Goal: Task Accomplishment & Management: Use online tool/utility

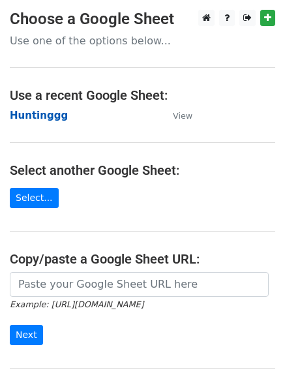
click at [33, 115] on strong "Huntinggg" at bounding box center [39, 116] width 58 height 12
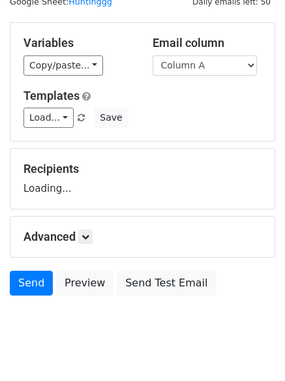
scroll to position [74, 0]
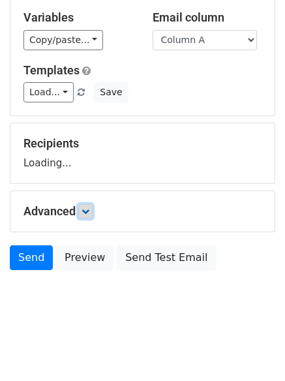
click at [89, 208] on icon at bounding box center [86, 211] width 8 height 8
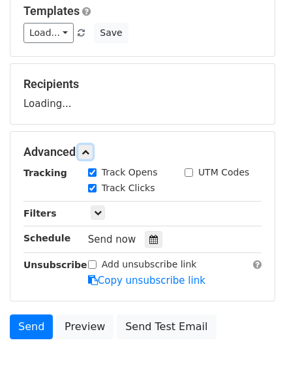
scroll to position [196, 0]
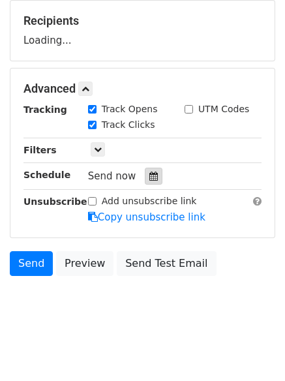
click at [149, 180] on icon at bounding box center [153, 176] width 8 height 9
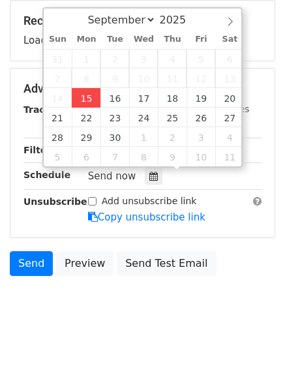
type input "2025-09-15 12:00"
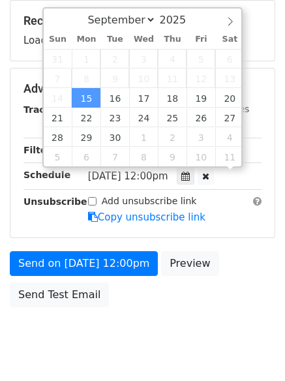
scroll to position [1, 0]
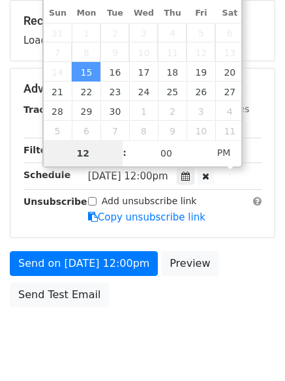
type input "4"
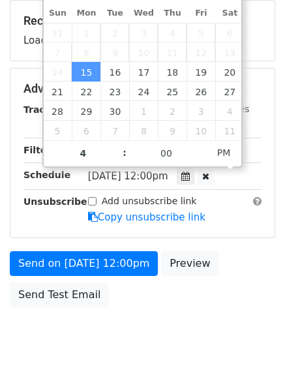
type input "2025-09-15 16:00"
click at [156, 358] on body "New Campaign Daily emails left: 50 Google Sheet: Huntinggg Variables Copy/paste…" at bounding box center [142, 89] width 285 height 553
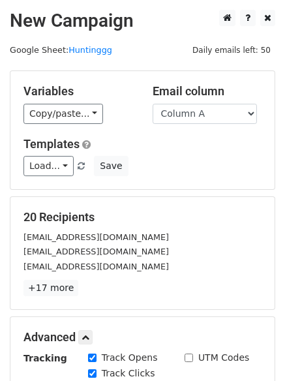
scroll to position [285, 0]
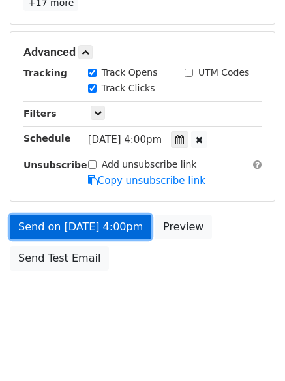
click at [95, 224] on link "Send on Sep 15 at 4:00pm" at bounding box center [81, 227] width 142 height 25
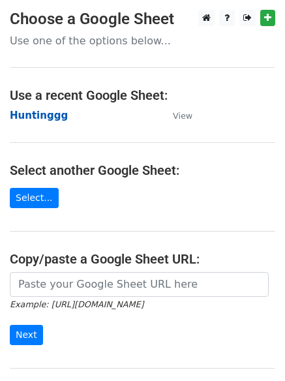
click at [22, 120] on strong "Huntinggg" at bounding box center [39, 116] width 58 height 12
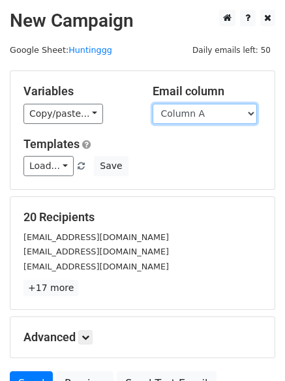
click at [196, 116] on select "Column A Column B Column C Column D Column E Column F" at bounding box center [205, 114] width 104 height 20
select select "Column B"
click at [153, 104] on select "Column A Column B Column C Column D Column E Column F" at bounding box center [205, 114] width 104 height 20
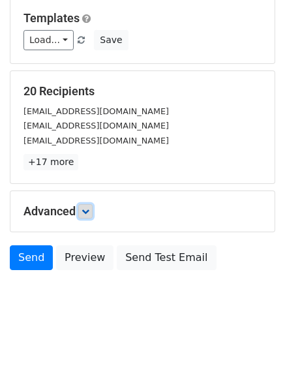
click at [89, 215] on icon at bounding box center [86, 211] width 8 height 8
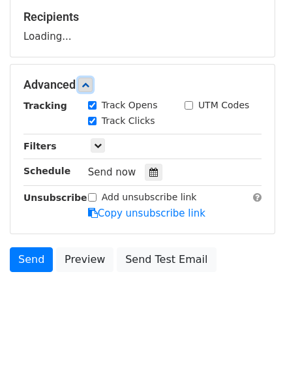
scroll to position [202, 0]
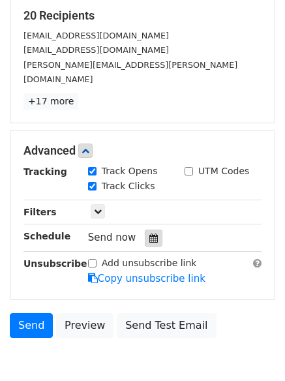
click at [149, 230] on div at bounding box center [154, 238] width 18 height 17
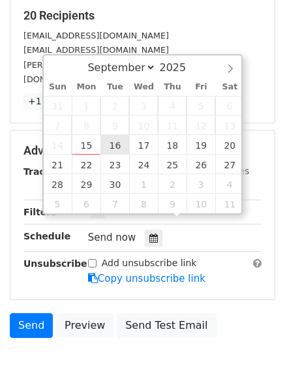
type input "2025-09-16 12:00"
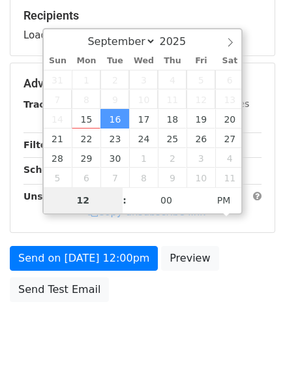
type input "5"
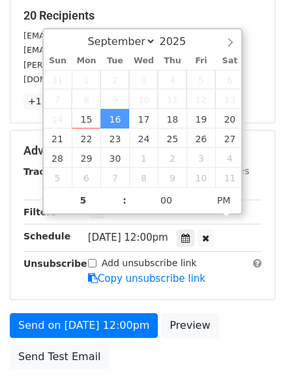
type input "2025-09-16 17:00"
click at [123, 348] on div "Send on Sep 16 at 12:00pm Preview Send Test Email" at bounding box center [142, 344] width 285 height 63
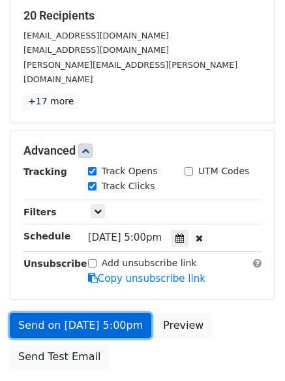
click at [95, 313] on link "Send on Sep 16 at 5:00pm" at bounding box center [81, 325] width 142 height 25
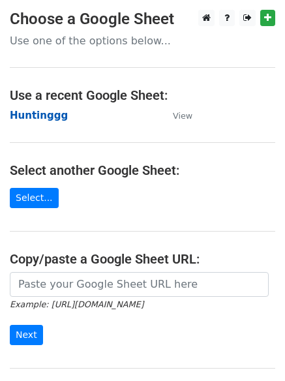
click at [37, 114] on strong "Huntinggg" at bounding box center [39, 116] width 58 height 12
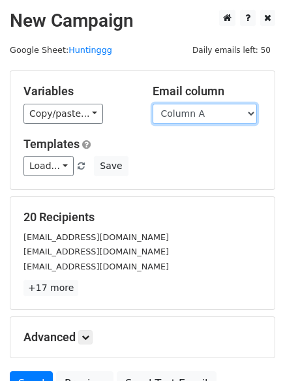
click at [181, 119] on select "Column A Column B Column C Column D Column E Column F" at bounding box center [205, 114] width 104 height 20
select select "Column C"
click at [153, 104] on select "Column A Column B Column C Column D Column E Column F" at bounding box center [205, 114] width 104 height 20
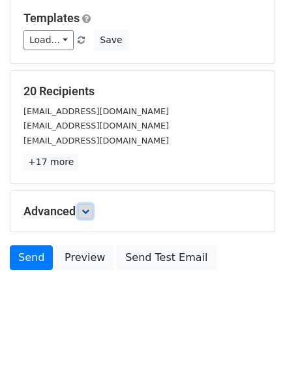
click at [89, 214] on icon at bounding box center [86, 211] width 8 height 8
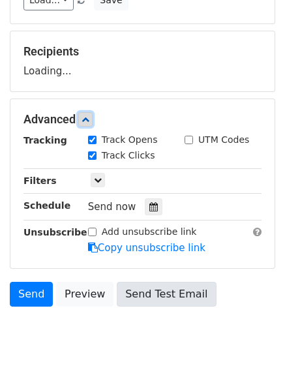
scroll to position [197, 0]
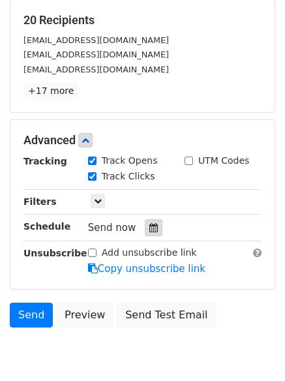
click at [149, 225] on icon at bounding box center [153, 227] width 8 height 9
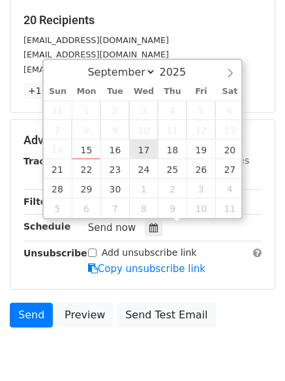
type input "[DATE] 12:00"
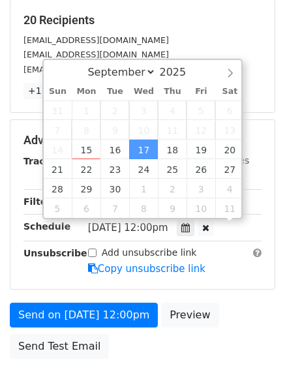
scroll to position [1, 0]
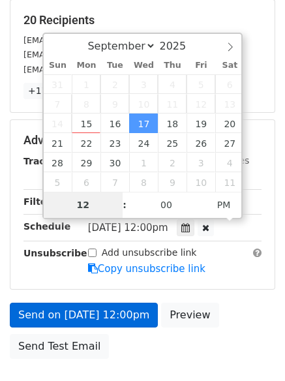
type input "6"
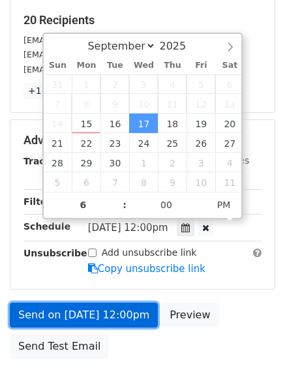
type input "[DATE] 18:00"
click at [88, 316] on link "Send on [DATE] 12:00pm" at bounding box center [84, 315] width 148 height 25
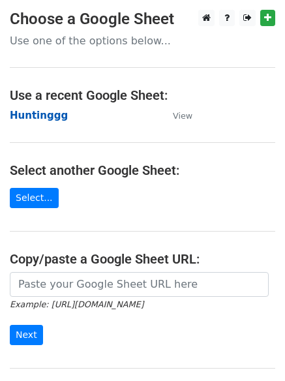
click at [18, 119] on strong "Huntinggg" at bounding box center [39, 116] width 58 height 12
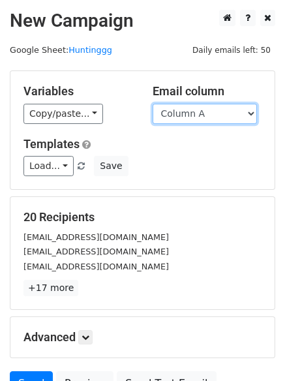
click at [169, 116] on select "Column A Column B Column C Column D Column E Column F" at bounding box center [205, 114] width 104 height 20
select select "Column D"
click at [153, 104] on select "Column A Column B Column C Column D Column E Column F" at bounding box center [205, 114] width 104 height 20
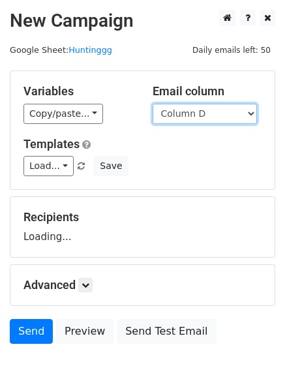
scroll to position [74, 0]
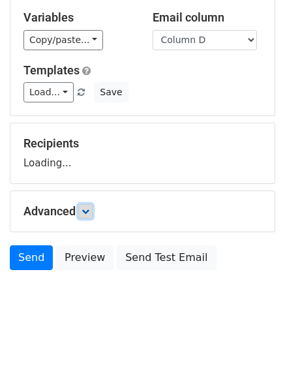
click at [89, 211] on icon at bounding box center [86, 211] width 8 height 8
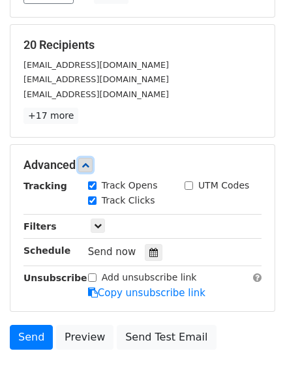
scroll to position [234, 0]
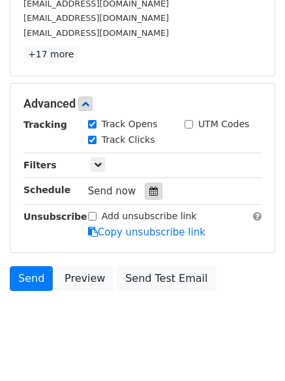
click at [146, 189] on div at bounding box center [154, 191] width 18 height 17
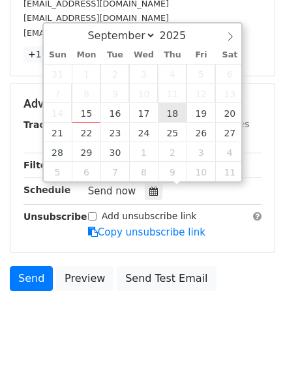
type input "2025-09-18 12:00"
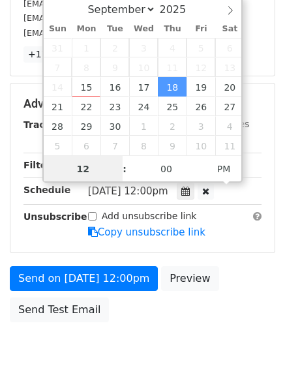
scroll to position [1, 0]
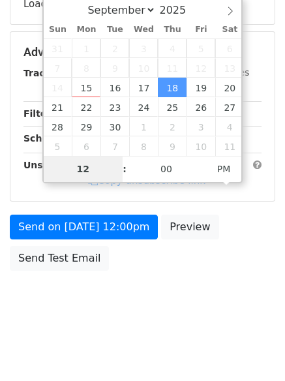
type input "7"
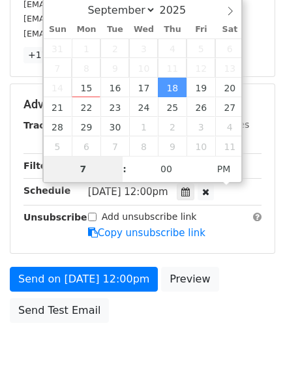
scroll to position [234, 0]
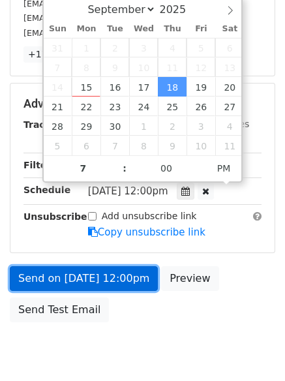
type input "2025-09-18 19:00"
click at [95, 281] on link "Send on Sep 18 at 12:00pm" at bounding box center [84, 278] width 148 height 25
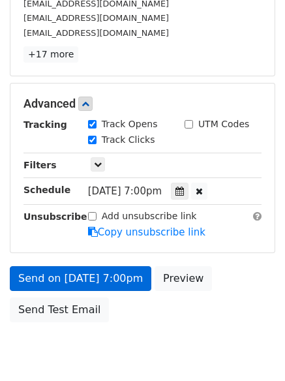
scroll to position [233, 0]
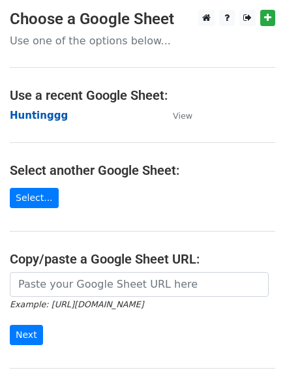
click at [29, 116] on strong "Huntinggg" at bounding box center [39, 116] width 58 height 12
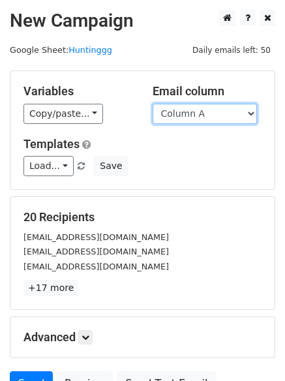
drag, startPoint x: 0, startPoint y: 0, endPoint x: 215, endPoint y: 115, distance: 243.7
click at [215, 115] on select "Column A Column B Column C Column D Column E Column F" at bounding box center [205, 114] width 104 height 20
select select "Column E"
click at [153, 104] on select "Column A Column B Column C Column D Column E Column F" at bounding box center [205, 114] width 104 height 20
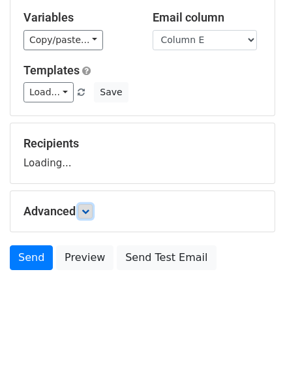
click at [85, 213] on icon at bounding box center [86, 211] width 8 height 8
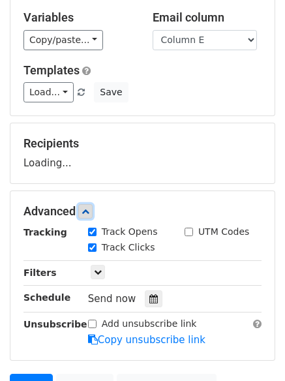
scroll to position [201, 0]
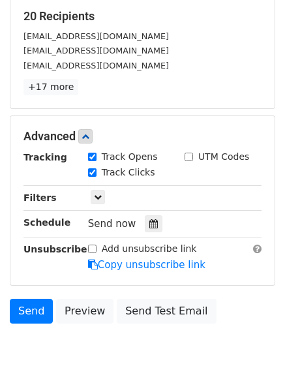
click at [145, 215] on div "Send now" at bounding box center [164, 224] width 153 height 18
click at [149, 224] on icon at bounding box center [153, 223] width 8 height 9
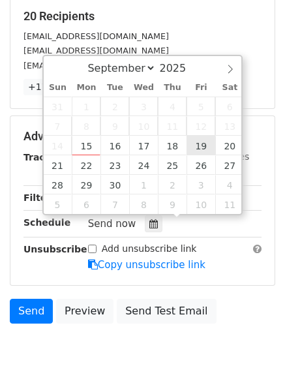
type input "2025-09-19 12:00"
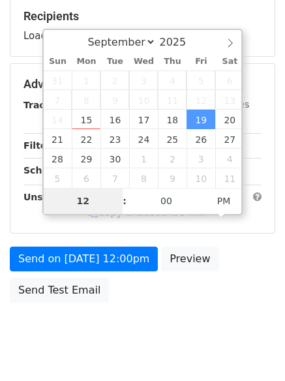
type input "8"
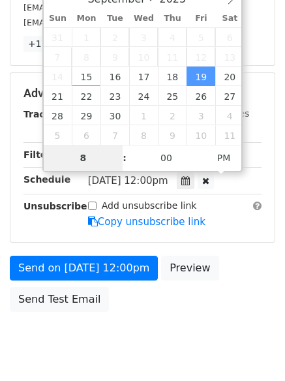
scroll to position [285, 0]
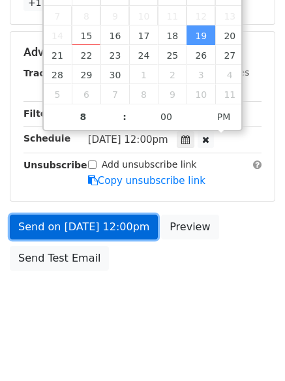
type input "2025-09-19 20:00"
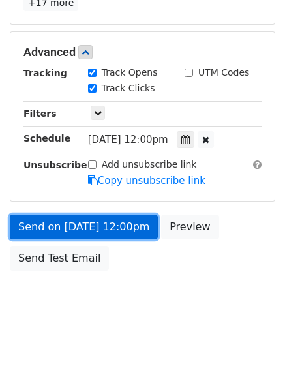
click at [82, 232] on link "Send on Sep 19 at 12:00pm" at bounding box center [84, 227] width 148 height 25
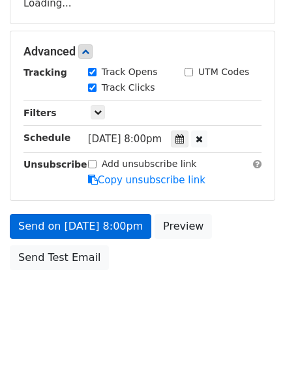
scroll to position [233, 0]
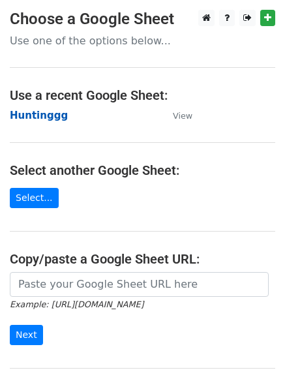
click at [26, 114] on strong "Huntinggg" at bounding box center [39, 116] width 58 height 12
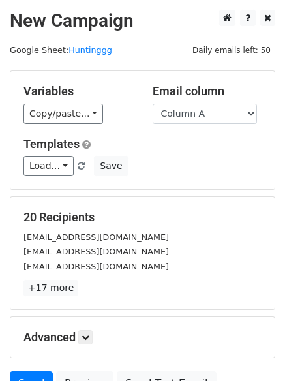
click at [212, 115] on select "Column A Column B Column C Column D Column E Column F" at bounding box center [205, 114] width 104 height 20
click at [210, 115] on select "Column A Column B Column C Column D Column E Column F" at bounding box center [205, 114] width 104 height 20
select select "Column F"
click at [153, 104] on select "Column A Column B Column C Column D Column E Column F" at bounding box center [205, 114] width 104 height 20
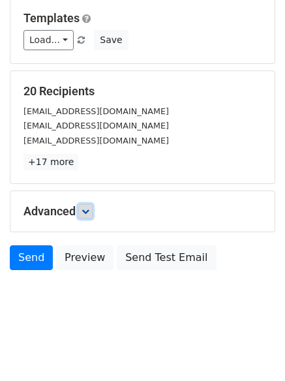
click at [89, 213] on icon at bounding box center [86, 211] width 8 height 8
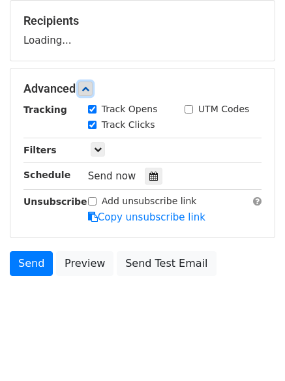
scroll to position [198, 0]
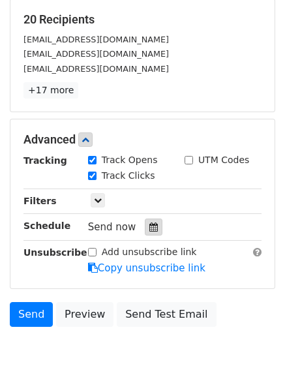
click at [155, 221] on div at bounding box center [154, 227] width 18 height 17
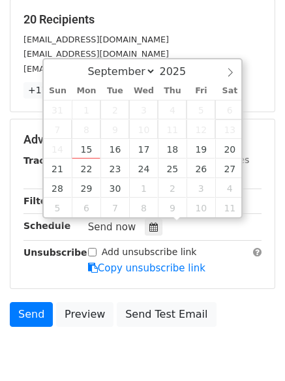
click at [228, 138] on span "13" at bounding box center [229, 129] width 29 height 20
type input "2025-09-20 12:00"
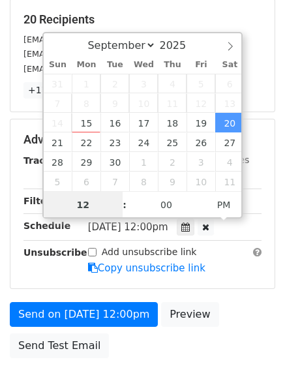
scroll to position [1, 0]
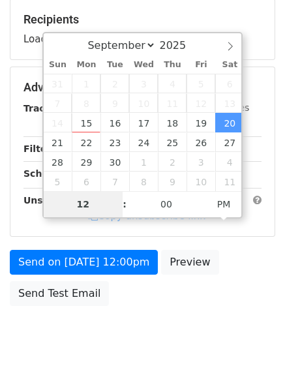
type input "9"
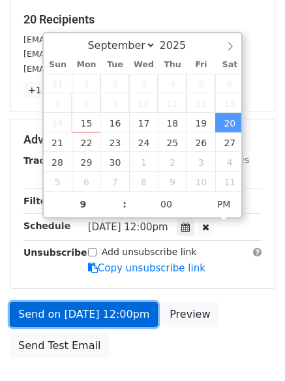
type input "2025-09-20 21:00"
click at [85, 310] on link "Send on Sep 20 at 12:00pm" at bounding box center [84, 314] width 148 height 25
